Goal: Information Seeking & Learning: Learn about a topic

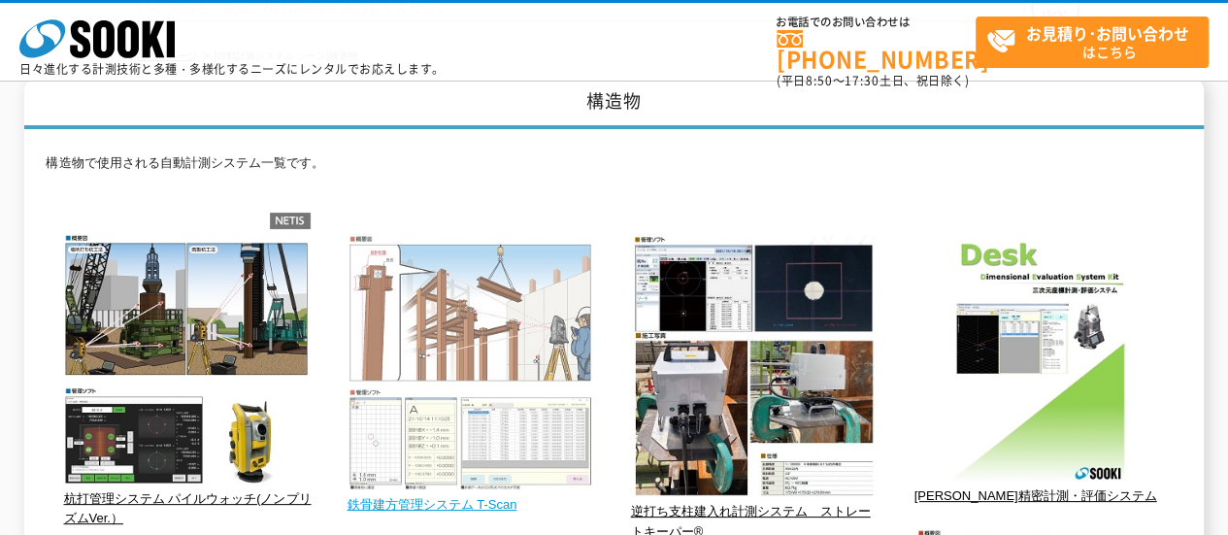
scroll to position [194, 0]
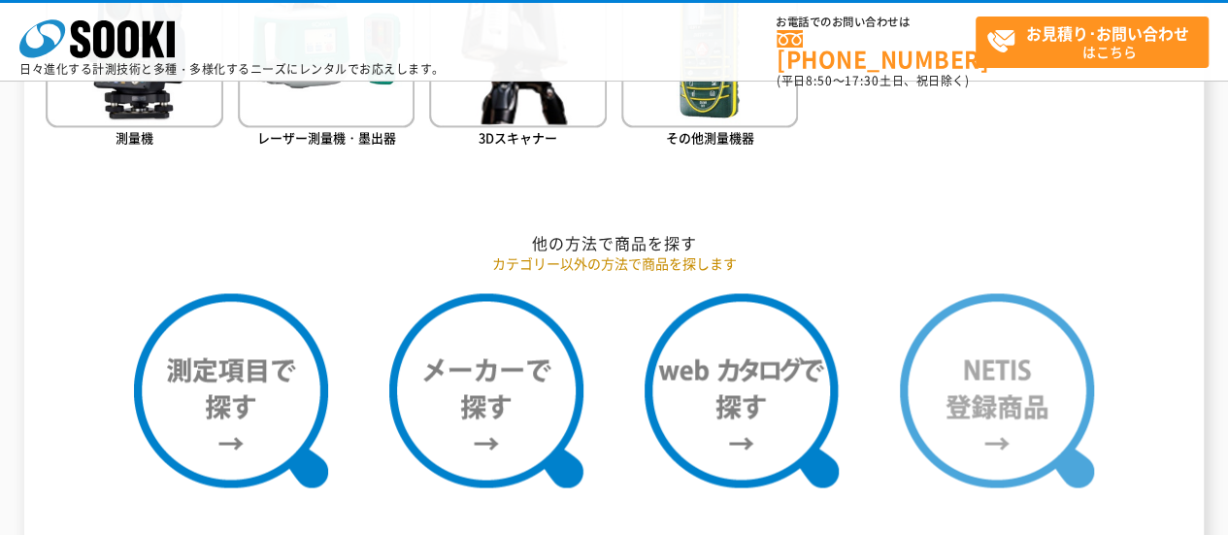
scroll to position [1553, 0]
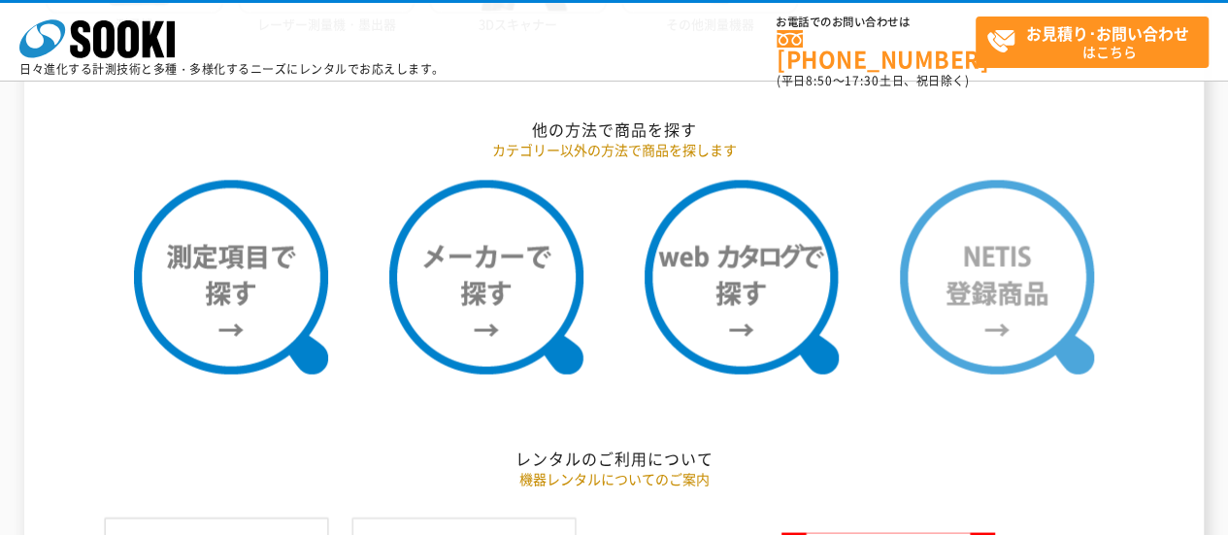
click at [1030, 292] on img at bounding box center [997, 277] width 194 height 194
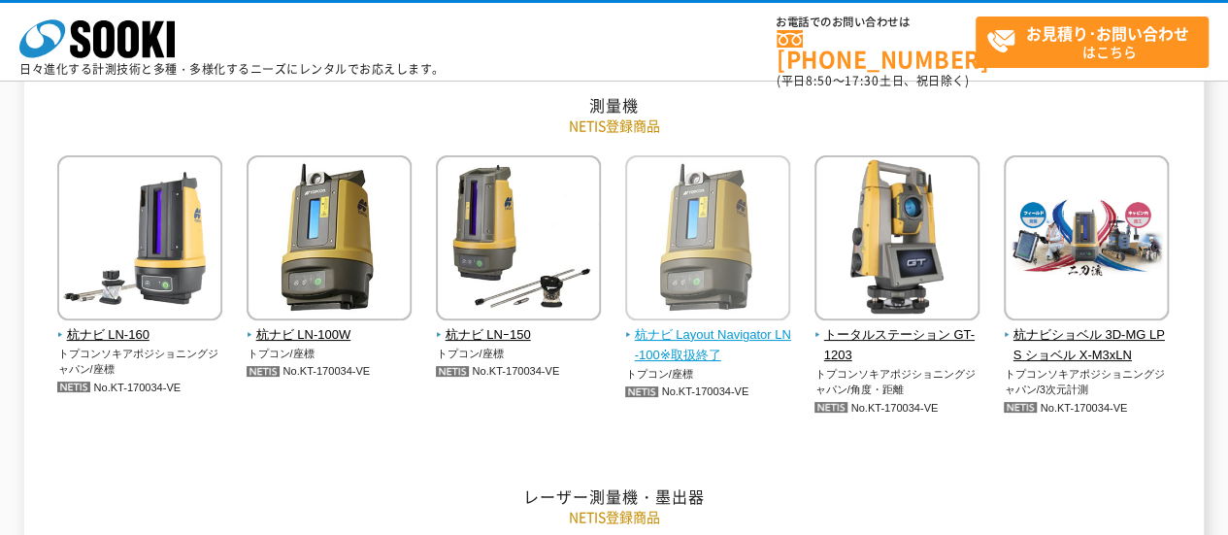
scroll to position [5436, 0]
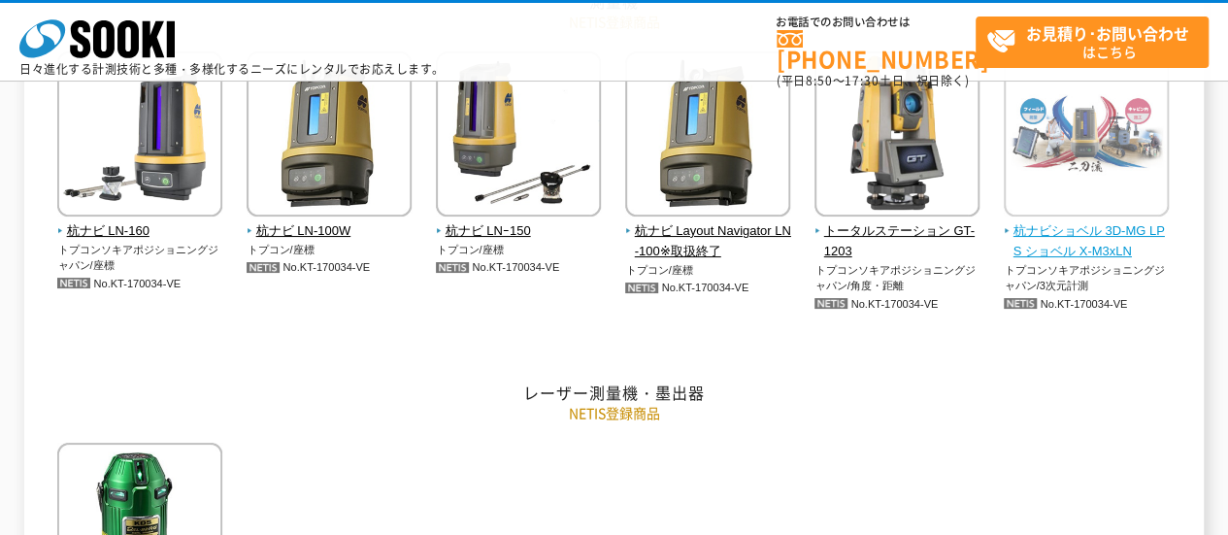
click at [1082, 160] on img at bounding box center [1086, 136] width 165 height 170
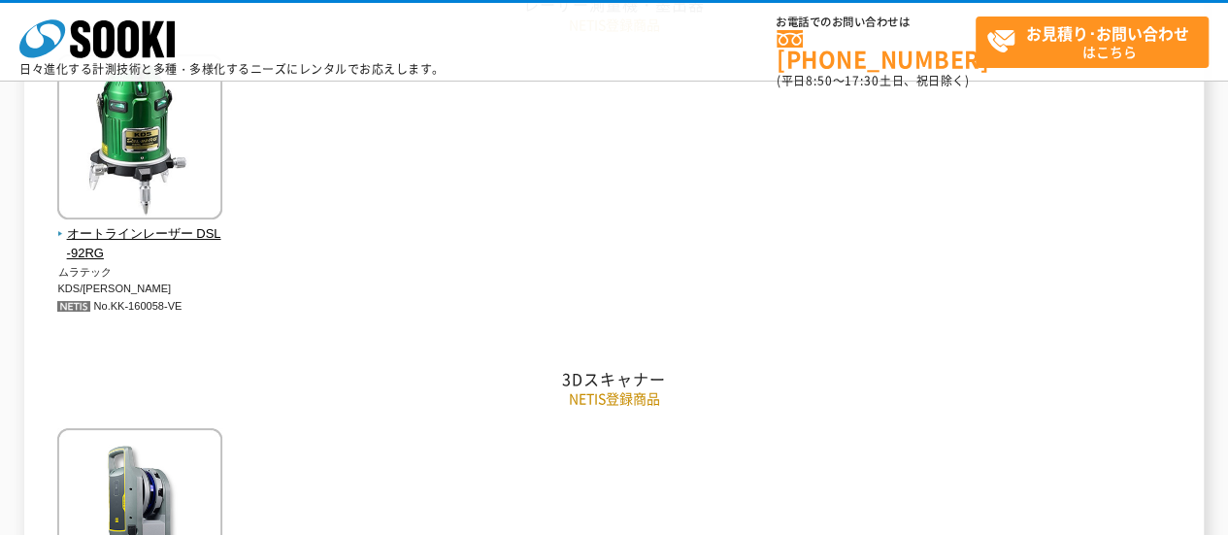
scroll to position [5825, 0]
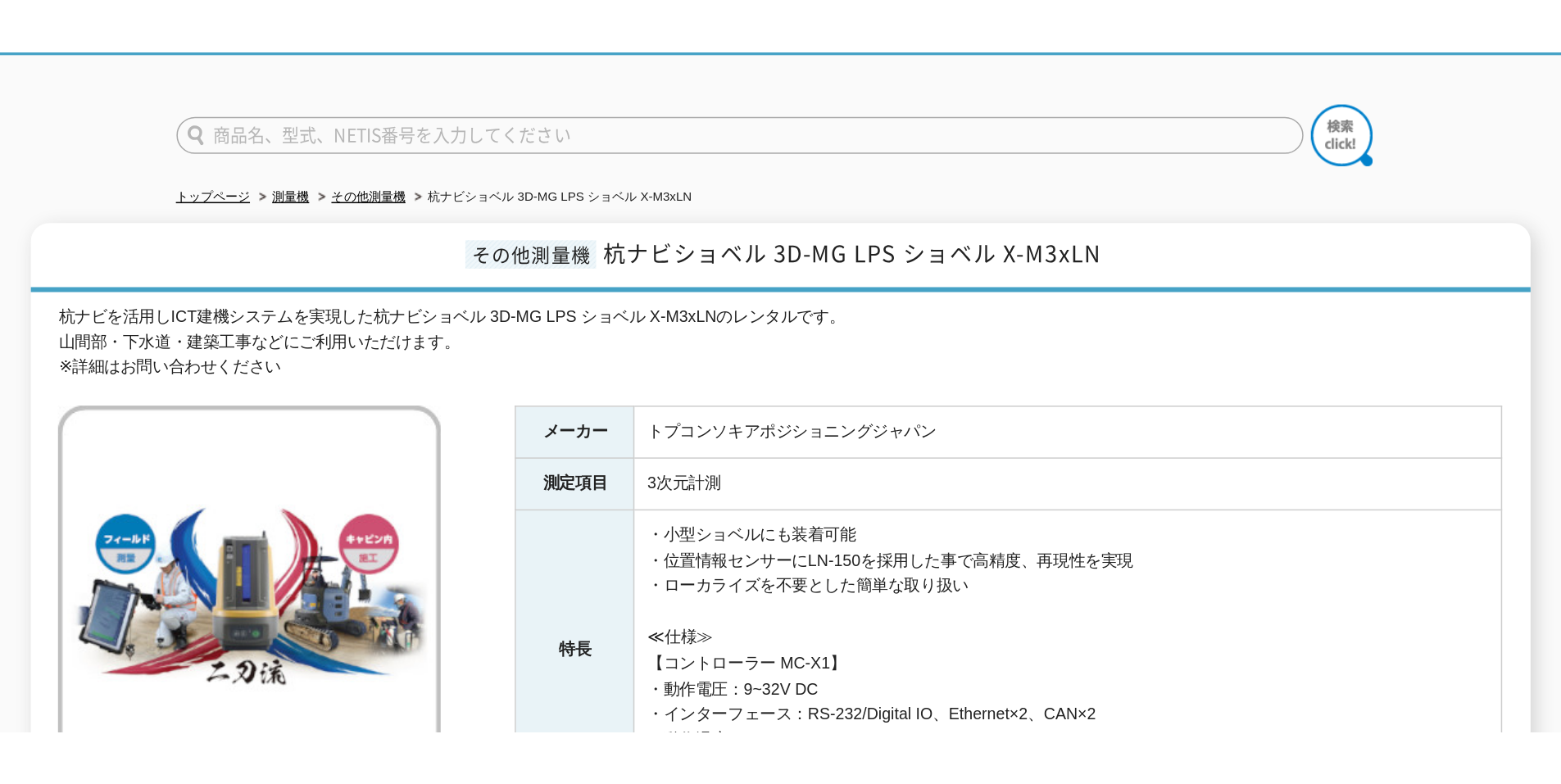
scroll to position [164, 0]
